Goal: Complete application form

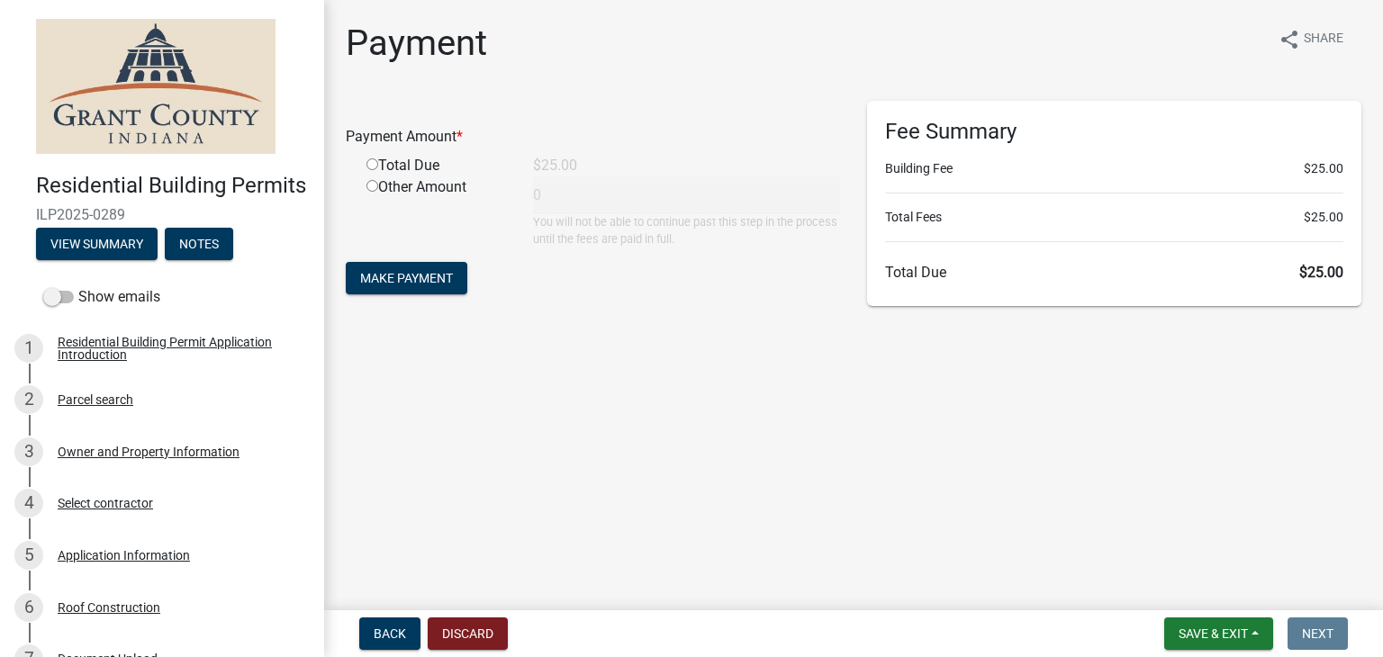
click at [370, 161] on input "radio" at bounding box center [372, 164] width 12 height 12
radio input "true"
type input "25"
click at [447, 285] on span "Make Payment" at bounding box center [406, 278] width 93 height 14
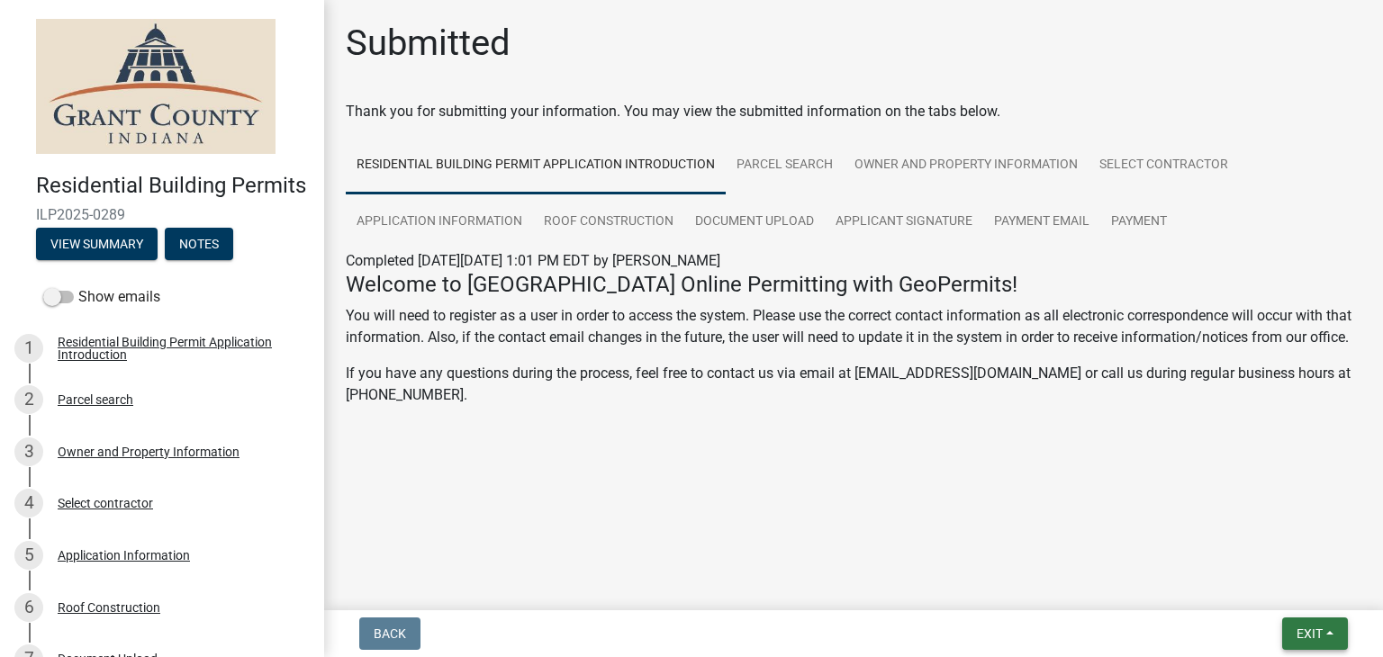
click at [1314, 638] on span "Exit" at bounding box center [1309, 634] width 26 height 14
click at [1276, 587] on button "Save & Exit" at bounding box center [1277, 586] width 144 height 43
